Goal: Task Accomplishment & Management: Use online tool/utility

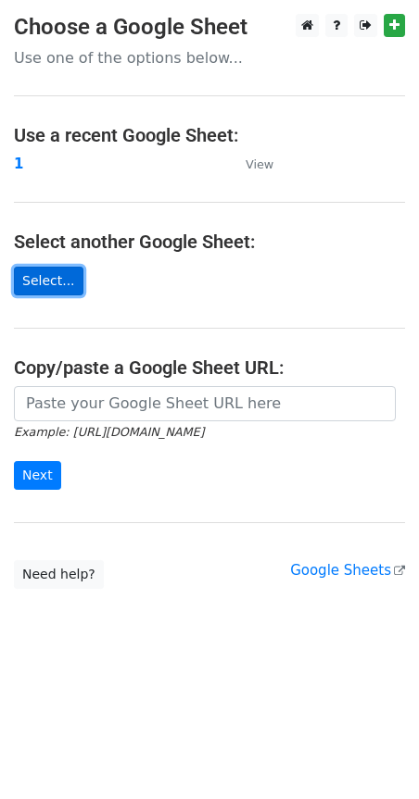
click at [63, 278] on link "Select..." at bounding box center [48, 281] width 69 height 29
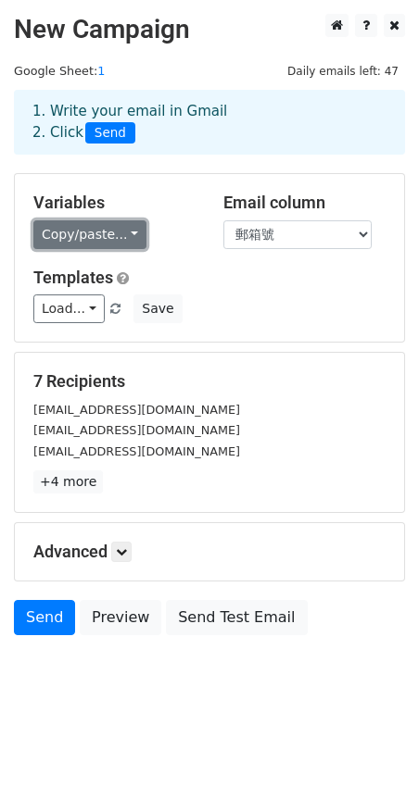
click at [116, 240] on link "Copy/paste..." at bounding box center [89, 234] width 113 height 29
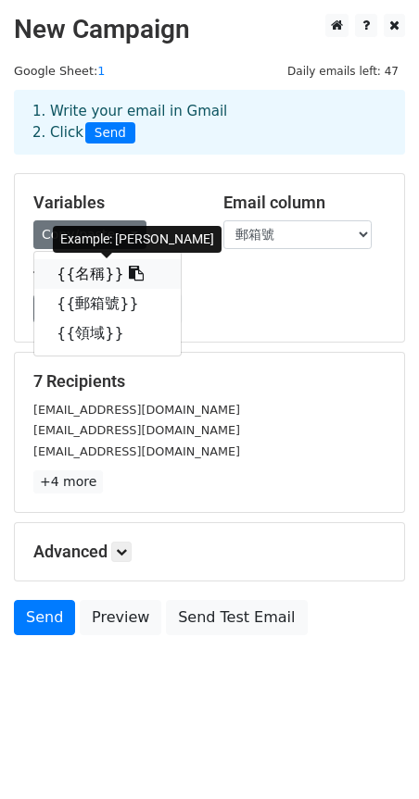
click at [85, 277] on link "{{名稱}}" at bounding box center [107, 274] width 146 height 30
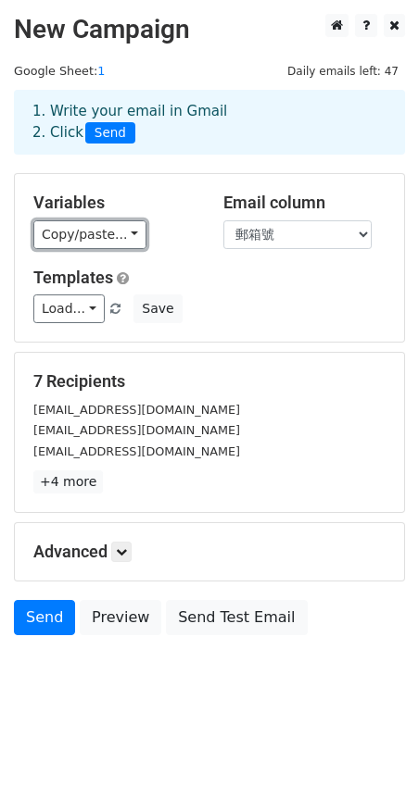
drag, startPoint x: 92, startPoint y: 242, endPoint x: 103, endPoint y: 268, distance: 28.2
click at [92, 242] on link "Copy/paste..." at bounding box center [89, 234] width 113 height 29
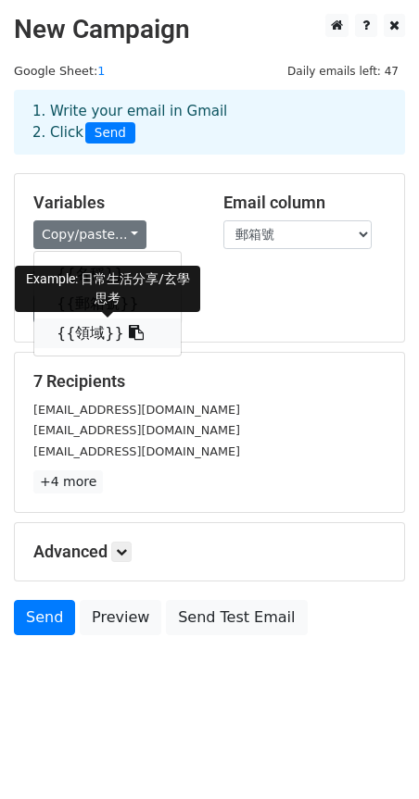
click at [99, 336] on link "{{領域}}" at bounding box center [107, 334] width 146 height 30
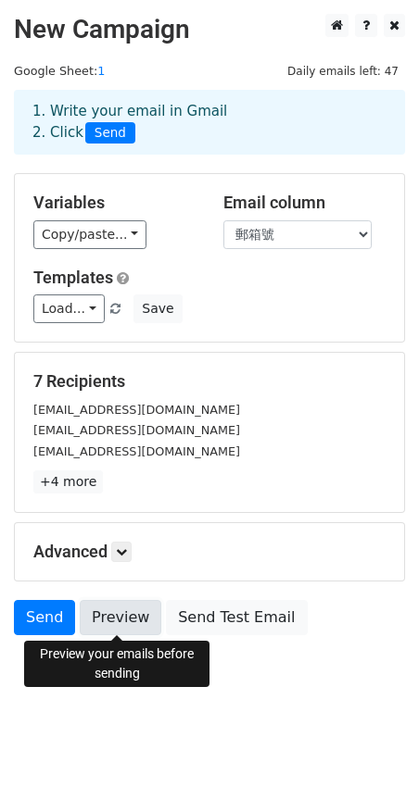
click at [123, 619] on link "Preview" at bounding box center [121, 617] width 82 height 35
click at [115, 622] on link "Preview" at bounding box center [121, 617] width 82 height 35
click at [108, 615] on link "Preview" at bounding box center [121, 617] width 82 height 35
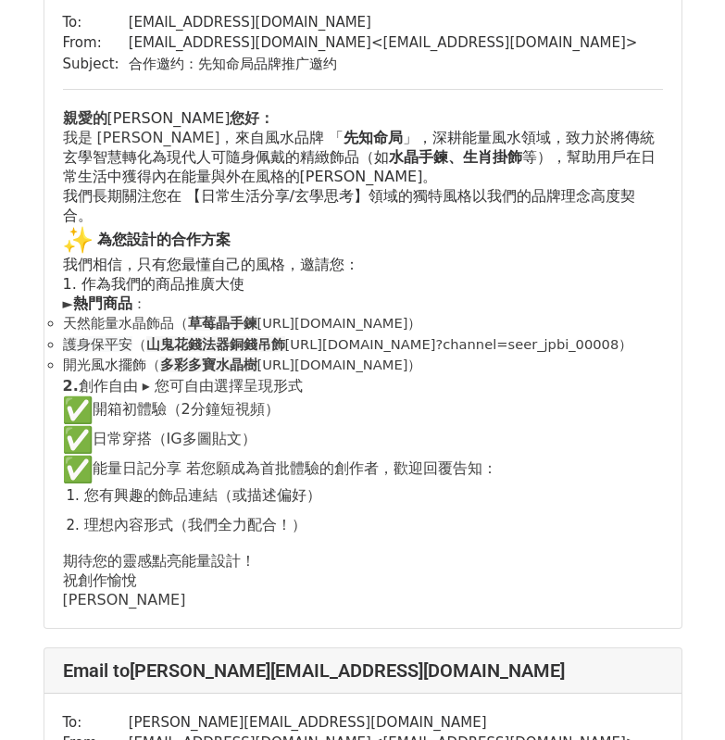
scroll to position [93, 0]
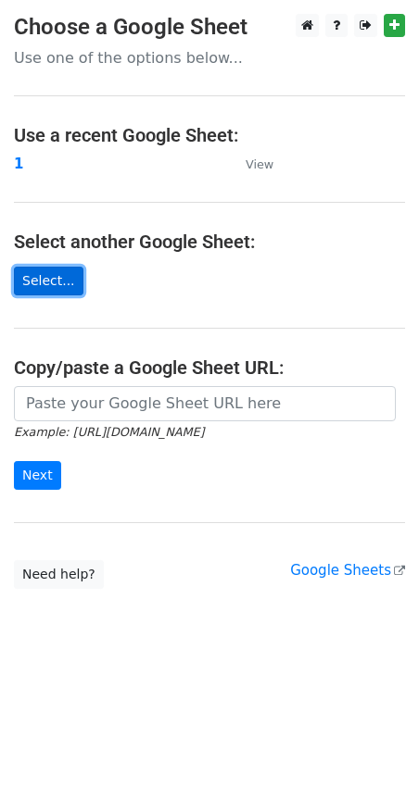
click at [48, 280] on link "Select..." at bounding box center [48, 281] width 69 height 29
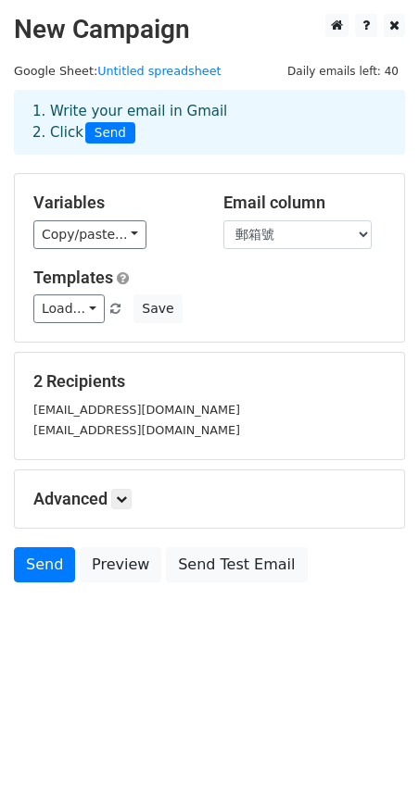
click at [262, 301] on div "Load... No templates saved Save" at bounding box center [209, 309] width 380 height 29
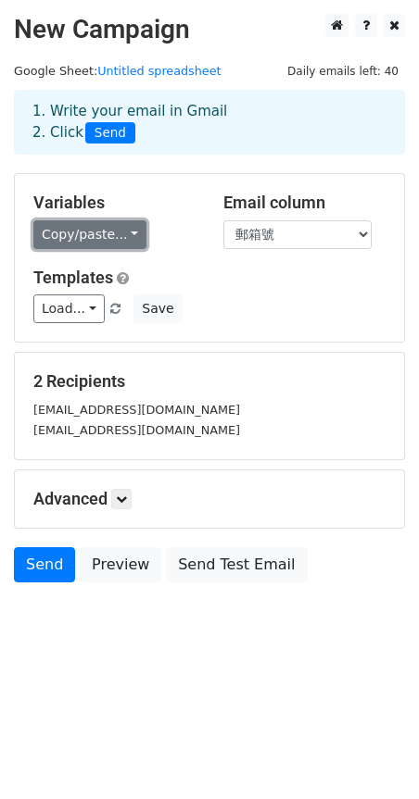
click at [103, 232] on link "Copy/paste..." at bounding box center [89, 234] width 113 height 29
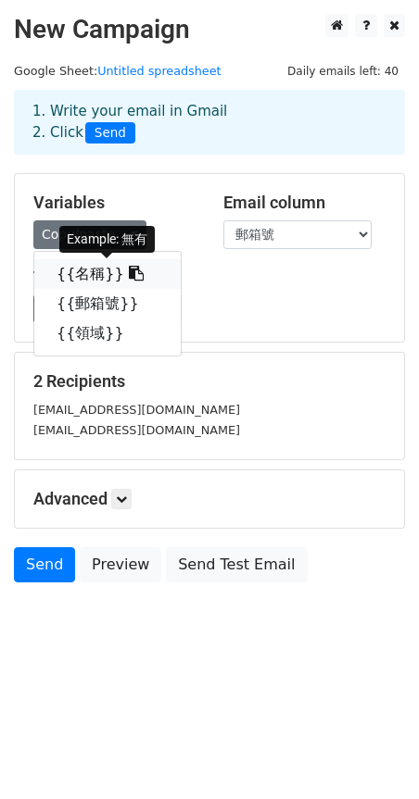
click at [109, 278] on link "{{名稱}}" at bounding box center [107, 274] width 146 height 30
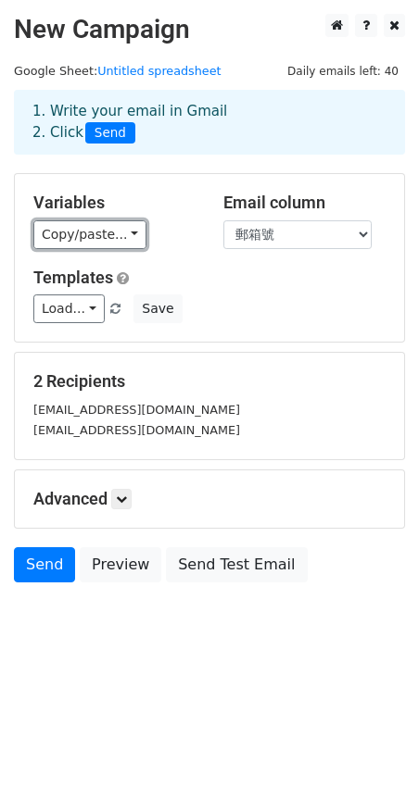
click at [96, 245] on link "Copy/paste..." at bounding box center [89, 234] width 113 height 29
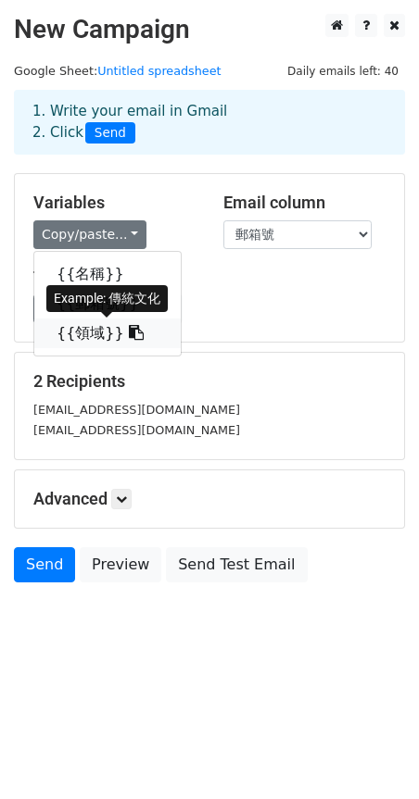
click at [94, 341] on link "{{領域}}" at bounding box center [107, 334] width 146 height 30
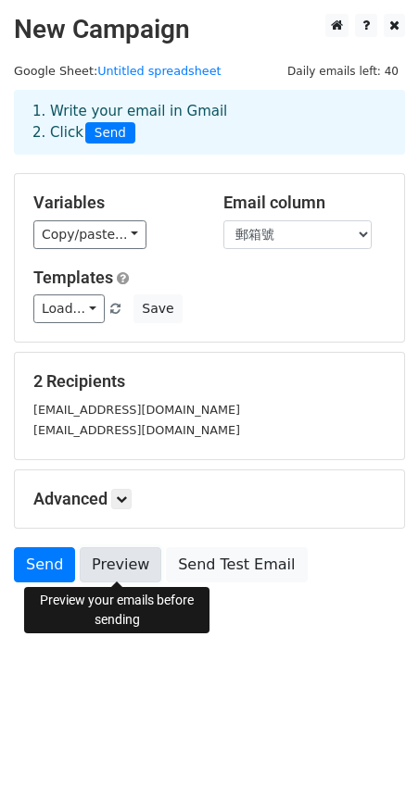
click at [119, 564] on link "Preview" at bounding box center [121, 564] width 82 height 35
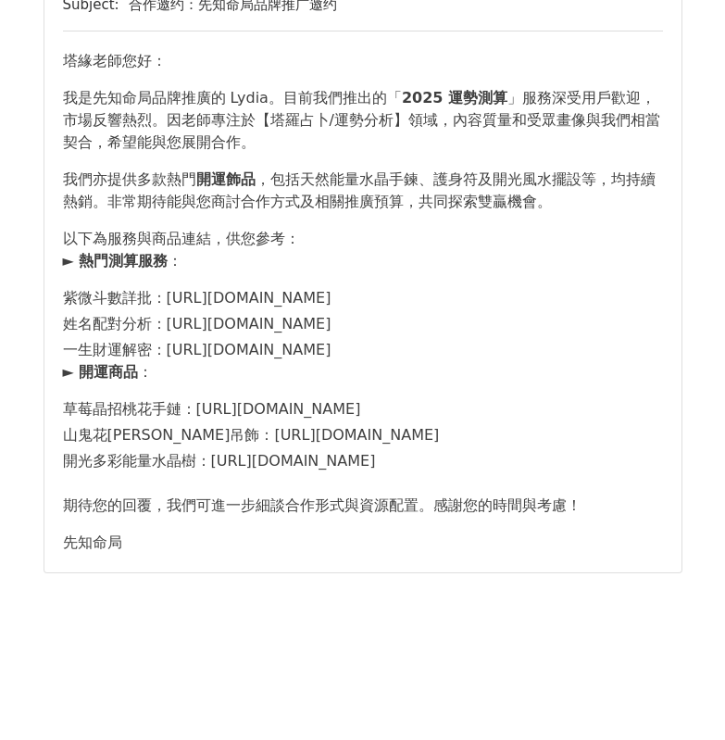
scroll to position [1112, 0]
